Goal: Communication & Community: Answer question/provide support

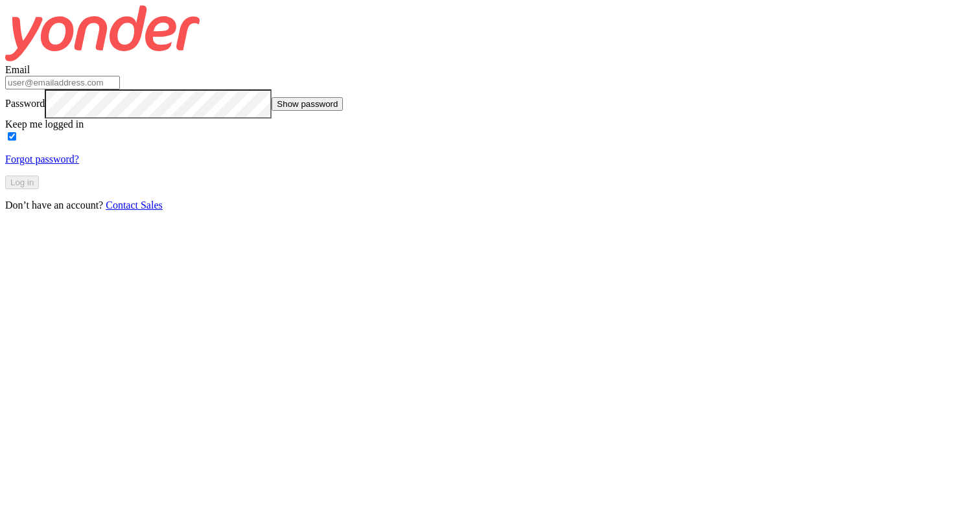
click at [120, 89] on input "Email" at bounding box center [62, 83] width 115 height 14
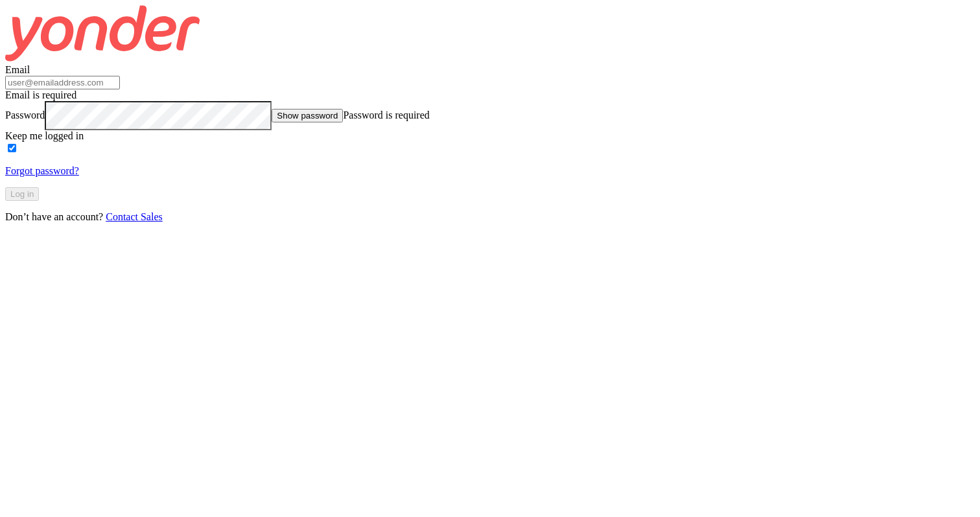
type input "[EMAIL_ADDRESS][DOMAIN_NAME]"
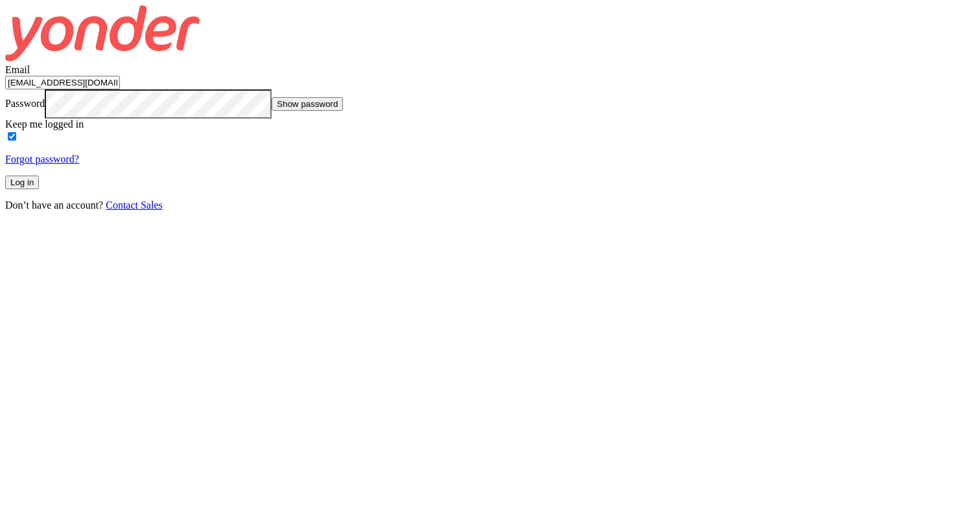
click at [39, 189] on button "Log in" at bounding box center [22, 183] width 34 height 14
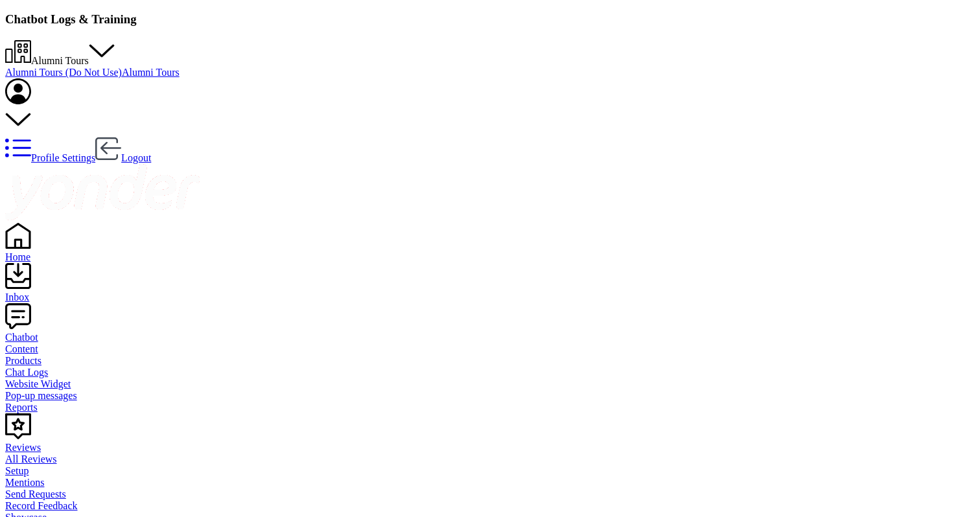
scroll to position [98, 538]
click at [29, 240] on link "Home" at bounding box center [490, 251] width 970 height 23
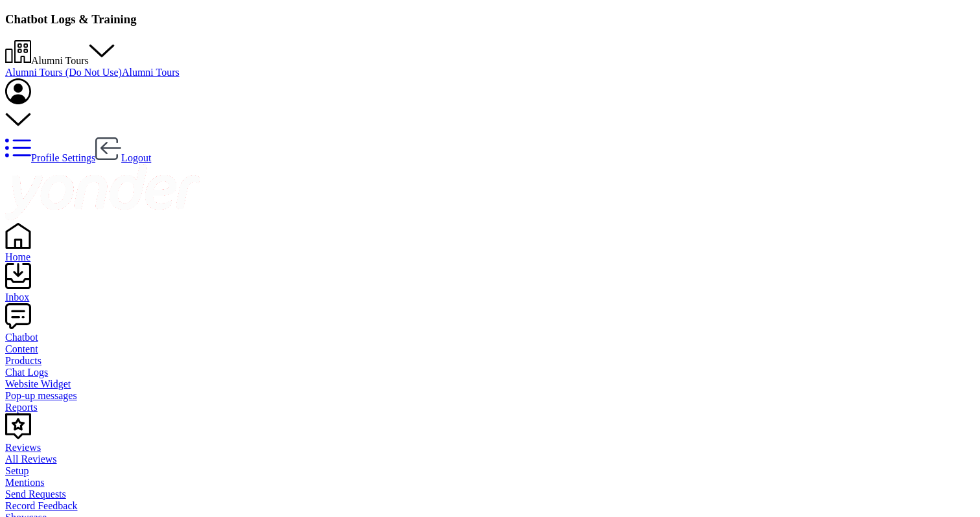
scroll to position [98, 538]
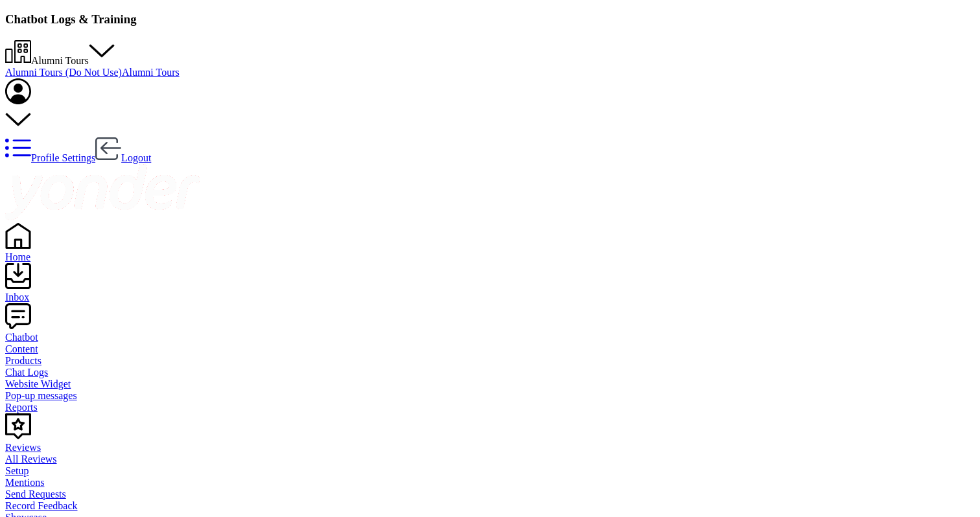
paste input "distance from chapel to punting"
type input "distance from chapel to punting"
checkbox input "true"
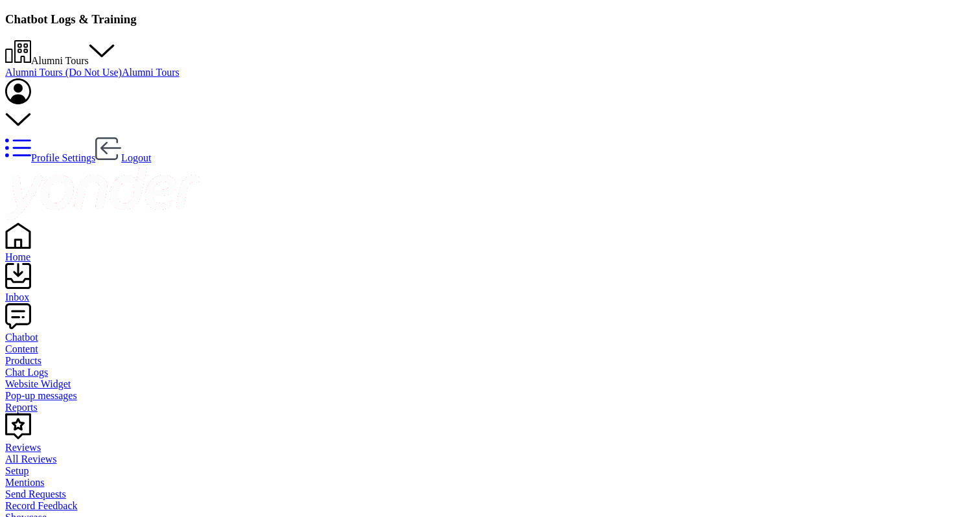
type textarea "T"
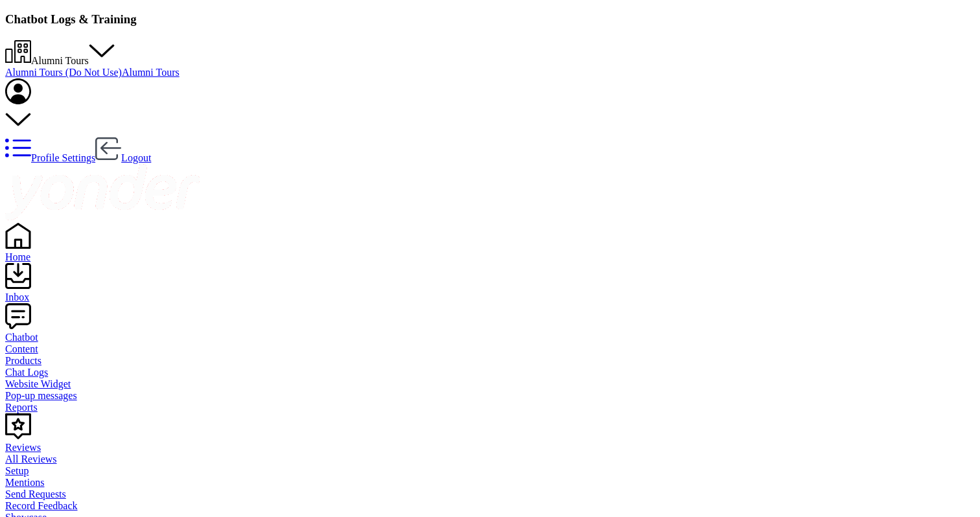
type textarea "The distance from [GEOGRAPHIC_DATA] is a maximum of 12 minutes walk to [GEOGRAP…"
